Goal: Answer question/provide support

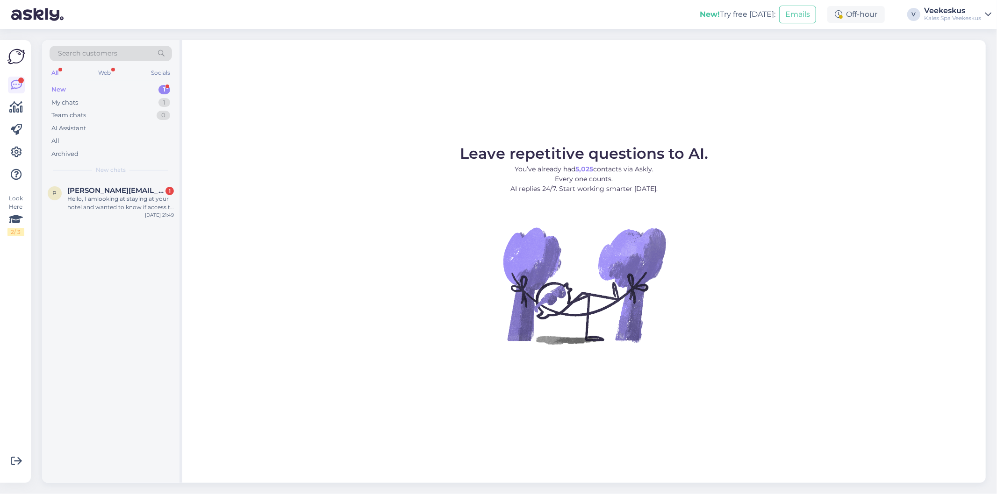
click at [943, 16] on div "Kales Spa Veekeskus" at bounding box center [952, 17] width 57 height 7
click at [485, 299] on figure "Leave repetitive questions to AI. You’ve already had 5,025 contacts via Askly. …" at bounding box center [584, 257] width 787 height 223
click at [129, 203] on div "Hello, I amlooking at staying at your hotel and wanted to know if access to the…" at bounding box center [120, 203] width 107 height 17
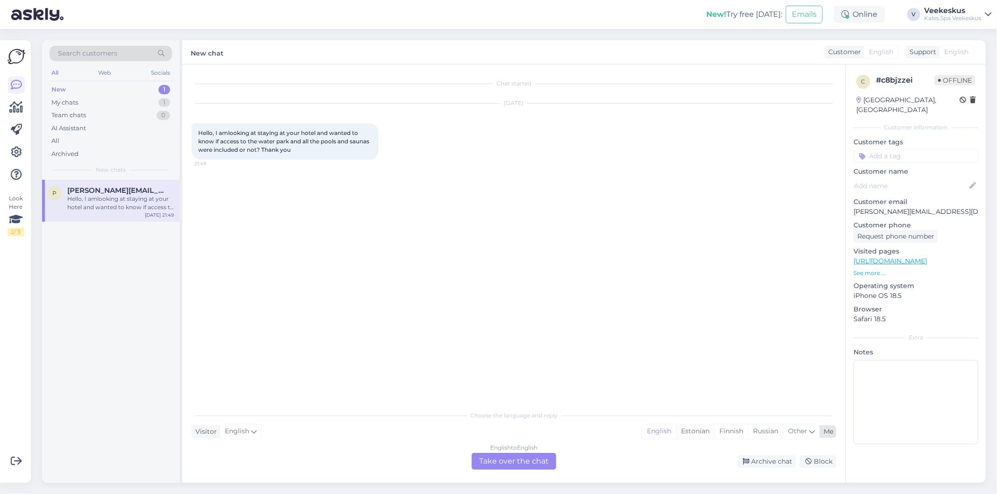
click at [695, 433] on div "Estonian" at bounding box center [695, 432] width 38 height 14
click at [536, 461] on div "English to Estonian Take over the chat" at bounding box center [514, 461] width 85 height 17
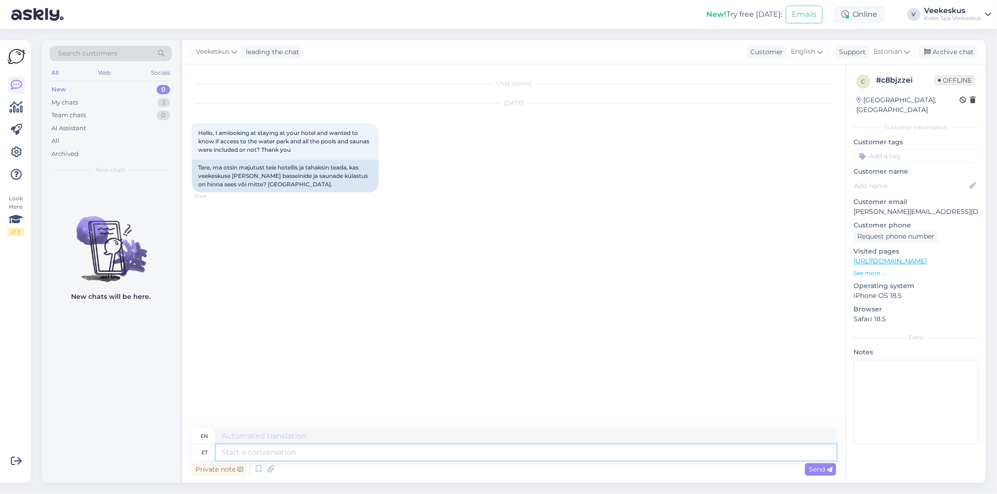
click at [497, 453] on textarea at bounding box center [526, 453] width 620 height 16
type textarea "hello,"
type textarea "hello, [PERSON_NAME]"
type textarea "Hello, [PERSON_NAME]."
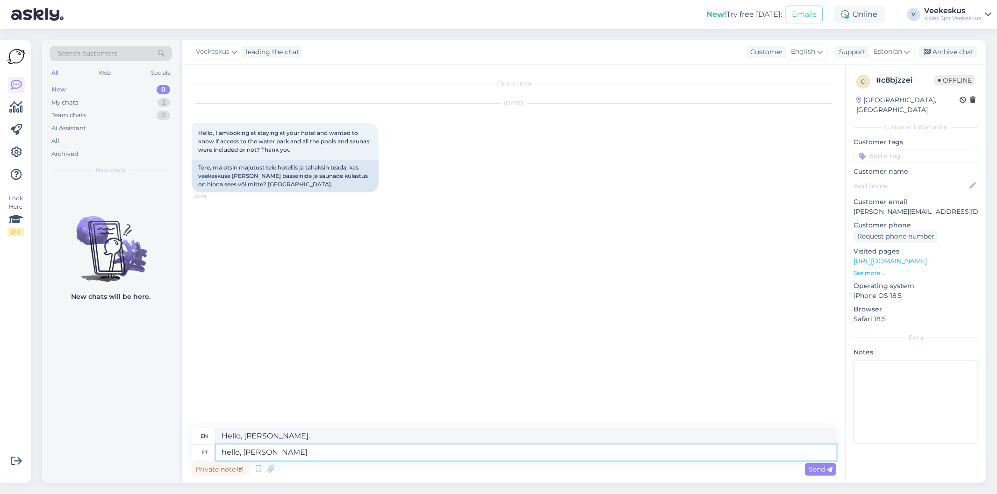
type textarea "hello, [PERSON_NAME]"
type textarea "hello, [PERSON_NAME] wichp"
type textarea "hello, [PERSON_NAME]"
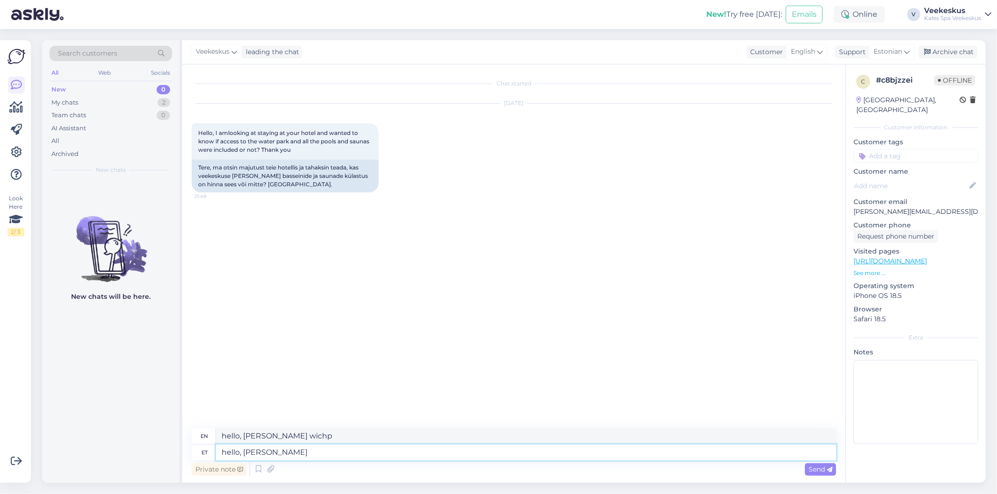
type textarea "hello, [PERSON_NAME]"
type textarea "hello, d"
type textarea "hello,"
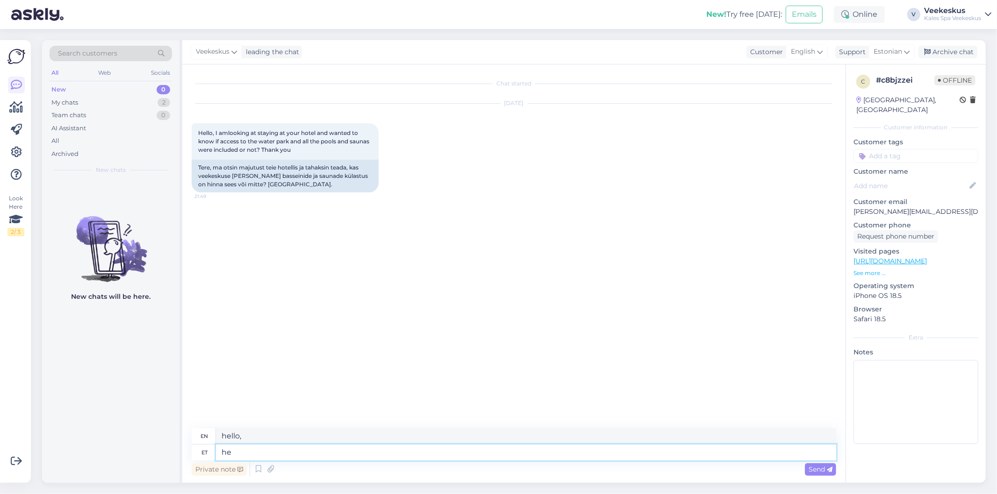
type textarea "h"
type textarea "tere, see s"
type textarea "hello, this"
type textarea "tere, see sõltub"
type textarea "hello, it depends"
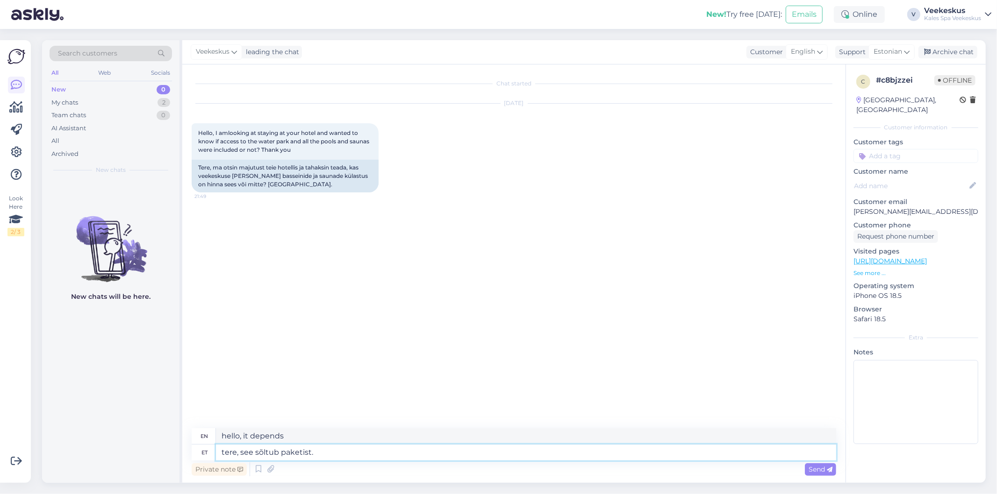
type textarea "tere, see sõltub paketist."
type textarea "Hi, it depends on the package."
type textarea "tere, see sõltub paketist. paketi p"
type textarea "hello, it depends on the package. package"
type textarea "tere, see sõltub paketist. paketi proneerimisel l"
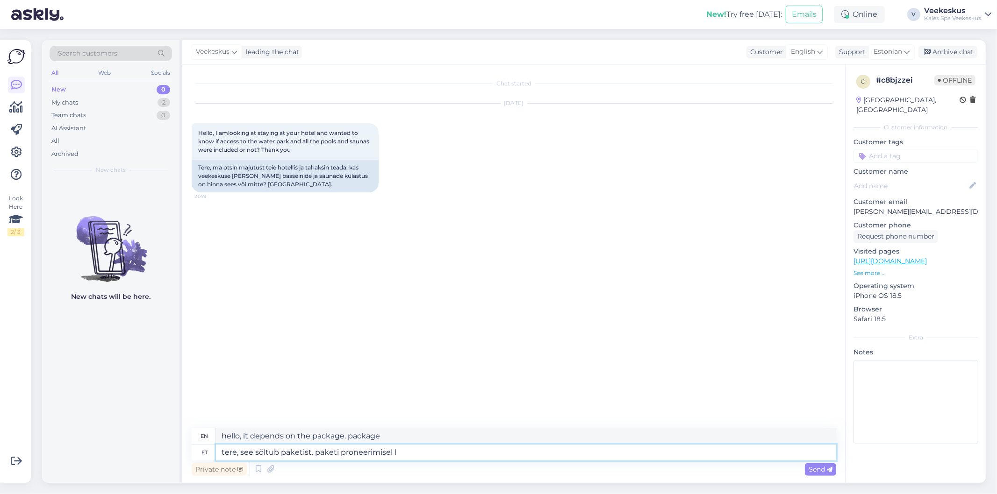
type textarea "hello, it depends on the package. when pronating the package"
type textarea "tere, see sõltub paketist. paketi proneerimisel lugege"
type textarea "hello, it depends on the package. when proning the package, read"
type textarea "tere, see sõltub paketist. paketi proneerimisel lugege hoolikalt"
type textarea "hello, it depends on the package. when proning the package, please read careful…"
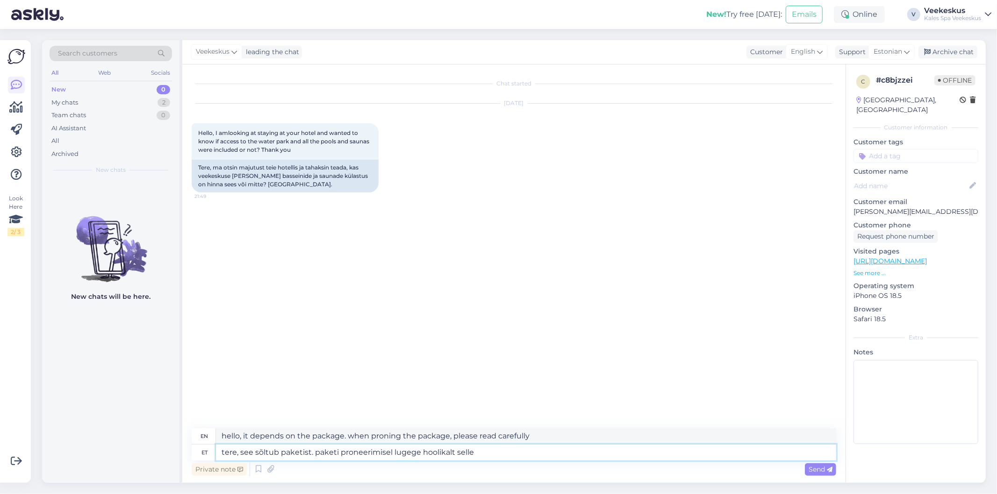
type textarea "tere, see sõltub paketist. paketi proneerimisel lugege hoolikalt selle"
type textarea "hello, it depends on the package. when proning the package, please read it care…"
type textarea "tere, see sõltub paketist. paketi proneerimisel lugege hoolikalt selle sisu p"
type textarea "hello, it depends on the package. when proning the package, read its contents c…"
type textarea "tere, see sõltub paketist. paketi proneerimisel lugege hoolikalt selle sisu pal…"
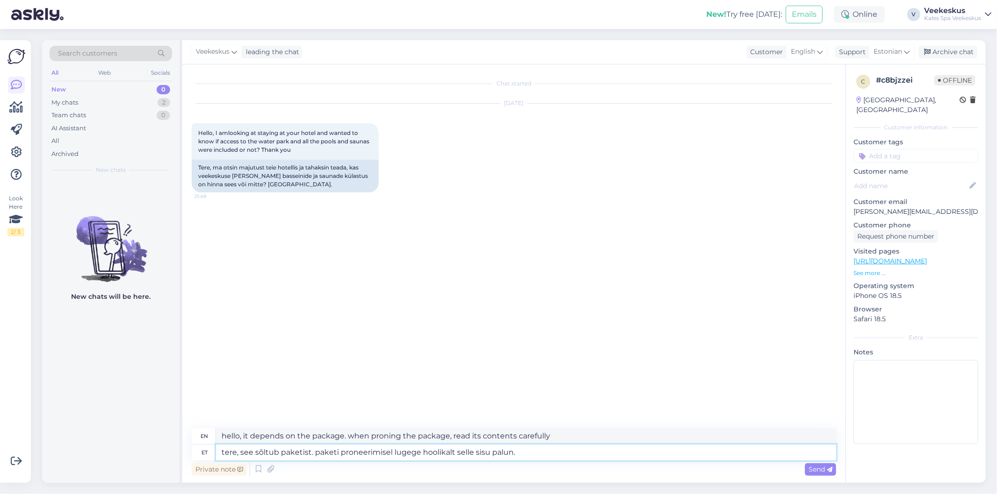
type textarea "Hello, it depends on the package. When proning the package, please read its con…"
type textarea "tere, see sõltub paketist. paketi proneerimisel lugege hoolikalt selle sisu pal…"
type textarea "hello, it depends on the package. when proning the package, please read its con…"
type textarea "tere, see sõltub paketist. paketi proneerimisel lugege hoolikalt selle sisu pal…"
type textarea "hello, it depends on the package. when proning the package, please read its con…"
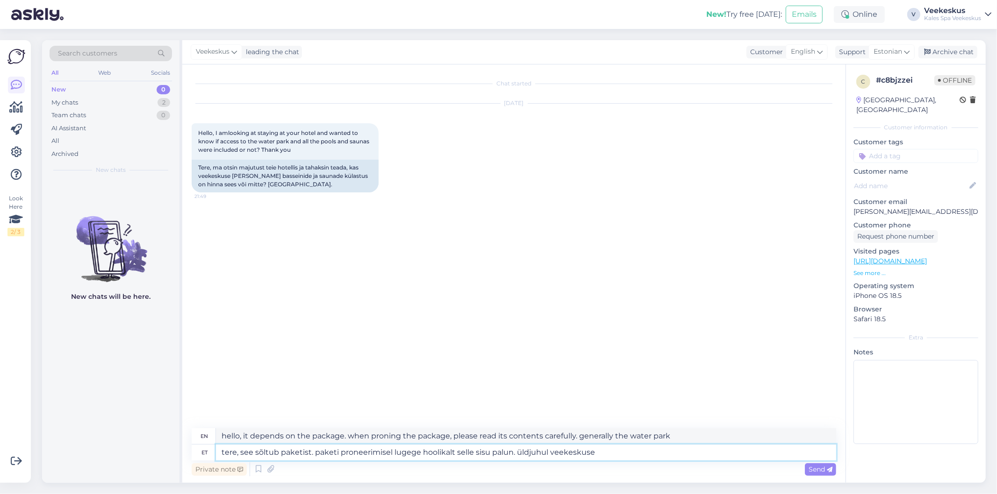
type textarea "tere, see sõltub paketist. paketi proneerimisel lugege hoolikalt selle sisu pal…"
type textarea "hello, it depends on the package. when proning the package, please read its con…"
type textarea "tere, see sõltub paketist. paketi proneerimisel lugege hoolikalt selle sisu pal…"
type textarea "hello, it depends on the package. when purchasing the package, please read its …"
type textarea "tere, see sõltub paketist. paketi proneerimisel lugege hoolikalt selle sisu pal…"
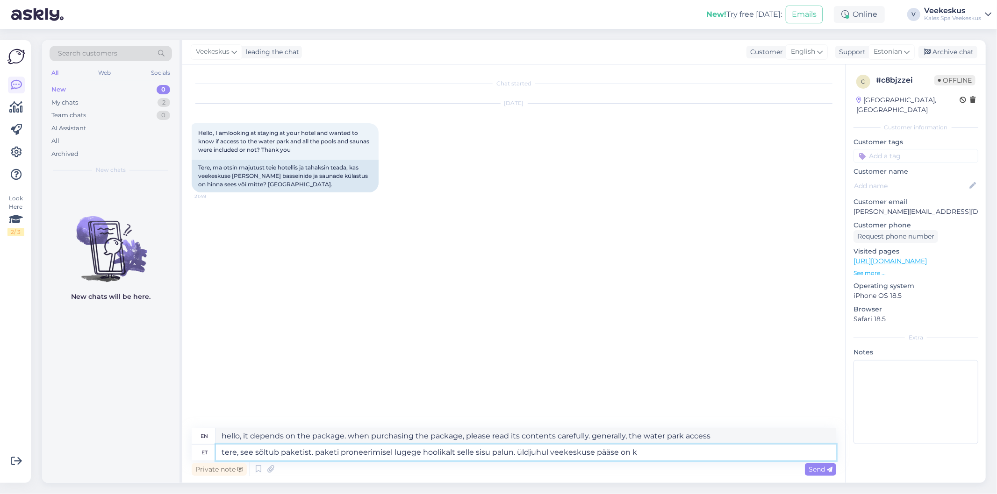
type textarea "Hello, it depends on the package. When purchasing the package, please read its …"
type textarea "tere, see sõltub paketist. paketi proneerimisel lugege hoolikalt selle sisu pal…"
type textarea "Hello, it depends on the package. When booking the package, please read its con…"
type textarea "tere, see sõltub paketist. paketi proneerimisel lugege hoolikalt selle sisu pal…"
type textarea "Hello, it depends on the package. When purchasing the package, please read its …"
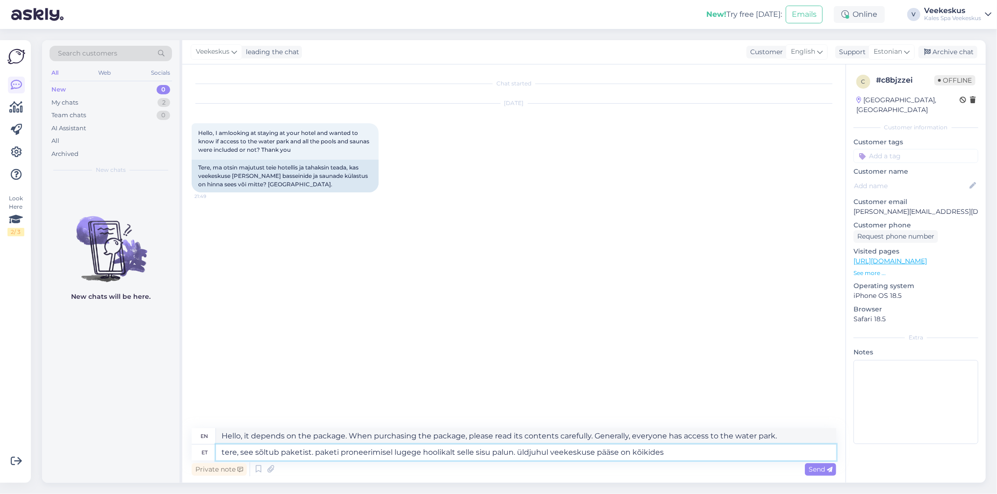
type textarea "tere, see sõltub paketist. paketi proneerimisel lugege hoolikalt selle sisu pal…"
type textarea "Hello, it depends on the package. When purchasing the package, please read its …"
type textarea "tere, see sõltub paketist. paketi proneerimisel lugege hoolikalt selle sisu pal…"
type textarea "Hello, it depends on the package. When purchasing the package, please read its …"
type textarea "tere, see sõltub paketist. paketi proneerimisel lugege hoolikalt selle sisu pal…"
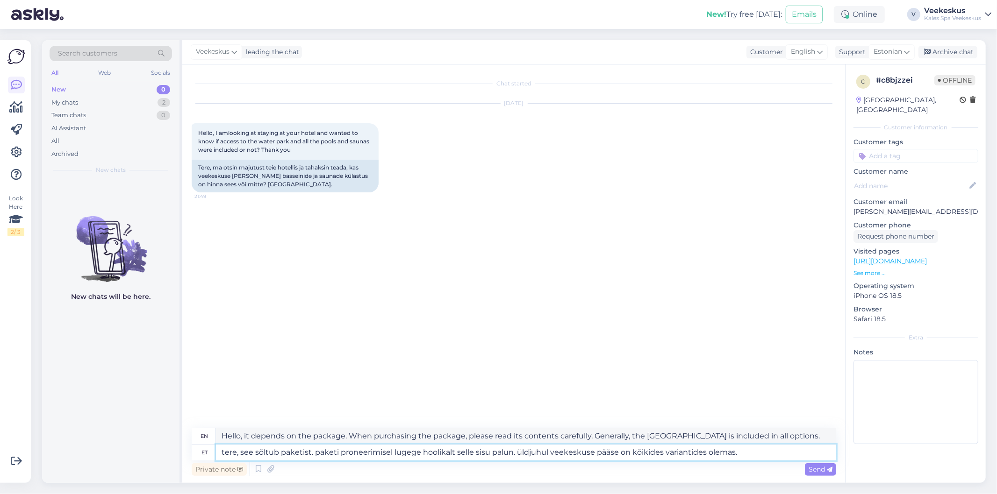
type textarea "Hello, it depends on the package. Please read the contents of the package caref…"
type textarea "tere, see sõltub paketist. paketi proneerimisel lugege hoolikalt selle sisu pal…"
click at [821, 471] on span "Send" at bounding box center [820, 469] width 24 height 8
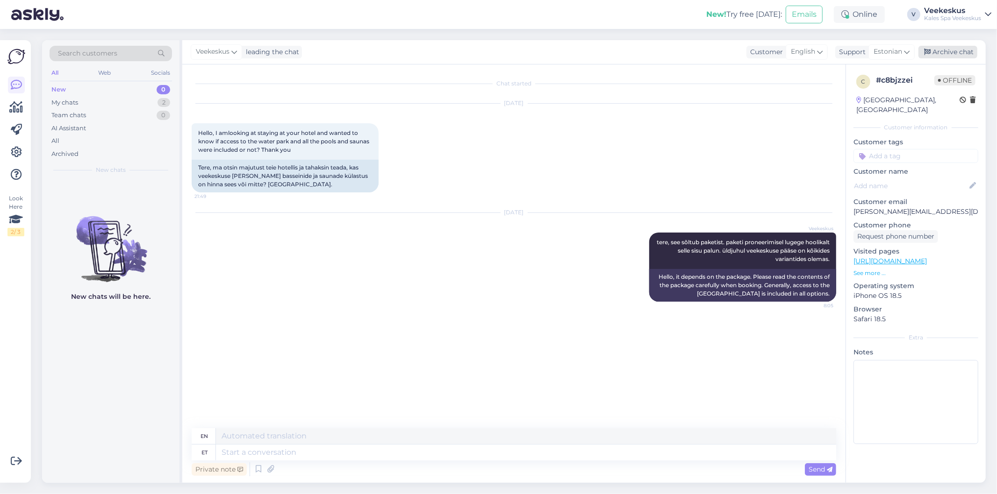
click at [961, 51] on div "Archive chat" at bounding box center [947, 52] width 59 height 13
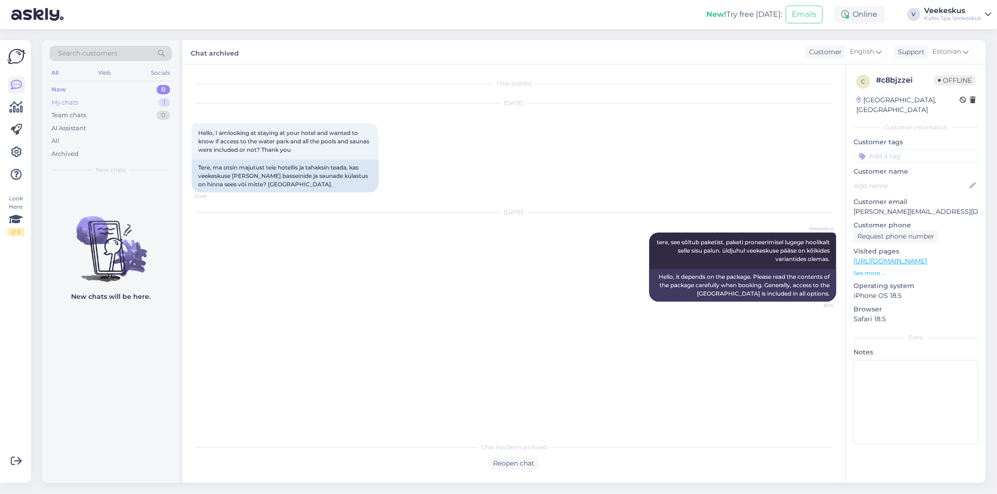
click at [81, 106] on div "My chats 1" at bounding box center [111, 102] width 122 height 13
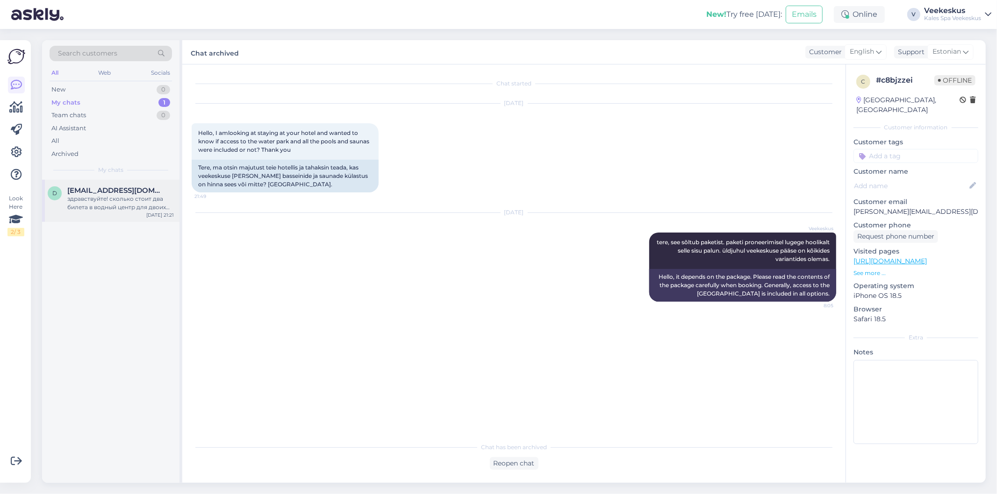
click at [112, 208] on div "здравствуйте! сколько стоит два билета в водный центр для двоих подростков на 3…" at bounding box center [120, 203] width 107 height 17
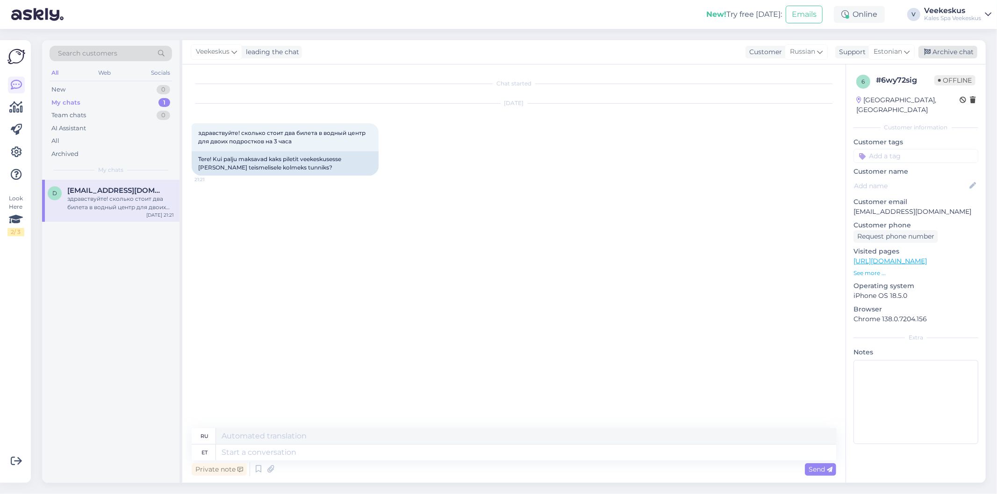
click at [951, 49] on div "Archive chat" at bounding box center [947, 52] width 59 height 13
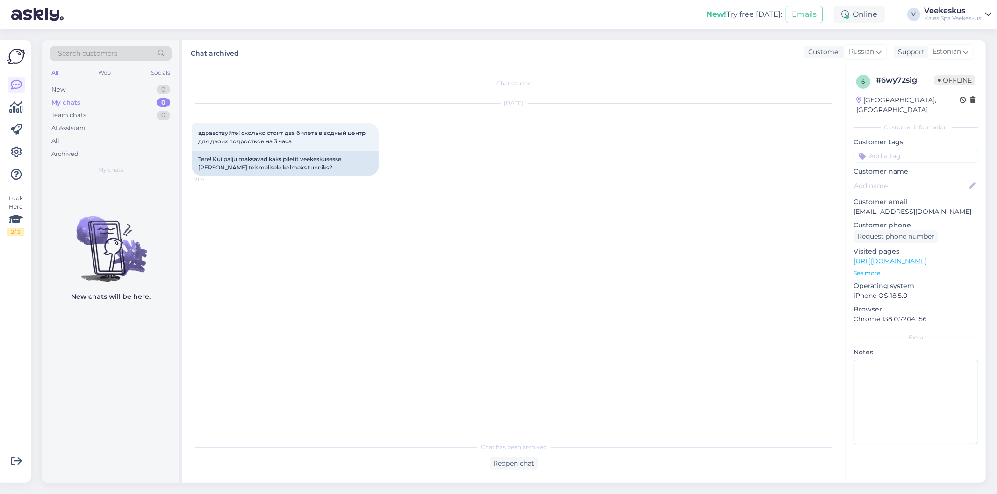
click at [594, 274] on div "Chat started [DATE] здравствуйте! сколько стоит два билета в водный центр для д…" at bounding box center [518, 252] width 653 height 356
